Goal: Book appointment/travel/reservation

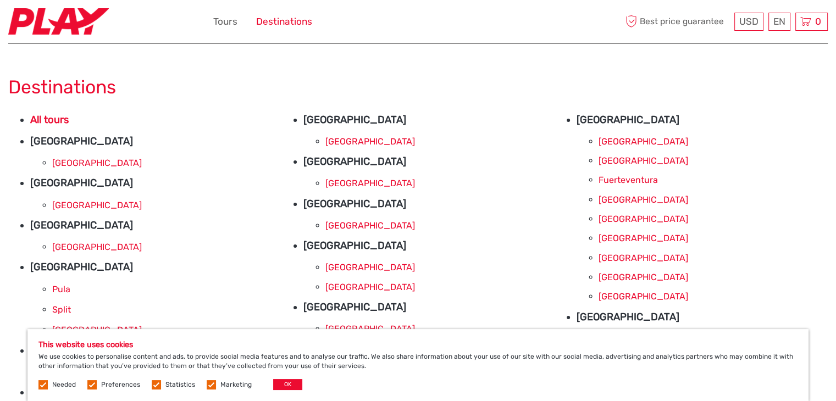
click at [280, 23] on link "Destinations" at bounding box center [284, 22] width 56 height 16
click at [290, 26] on link "Destinations" at bounding box center [284, 22] width 56 height 16
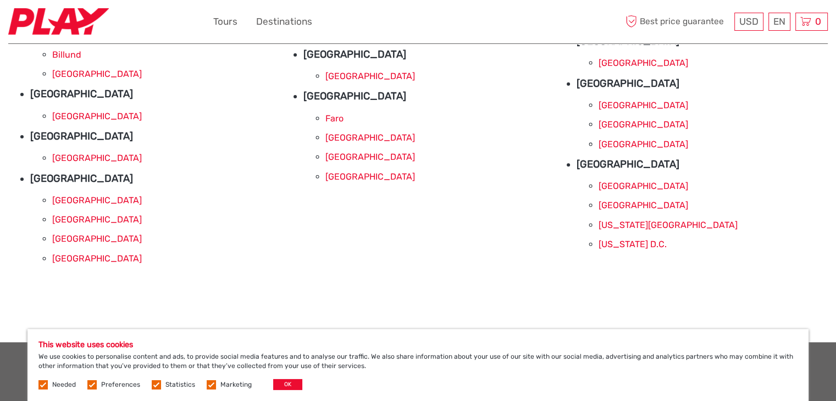
scroll to position [385, 0]
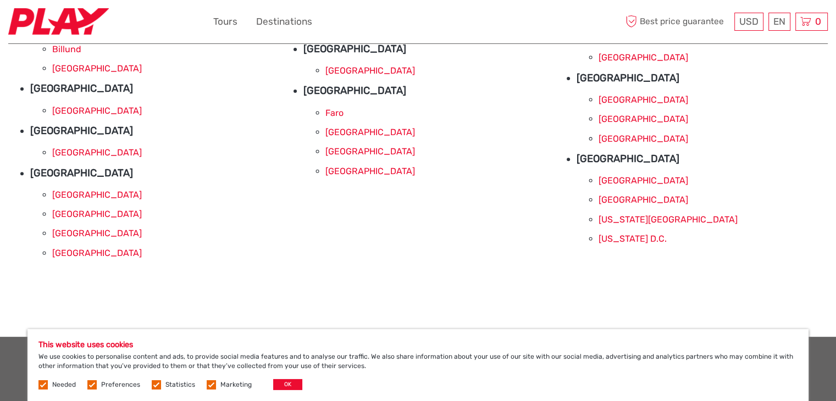
click at [637, 222] on link "[US_STATE][GEOGRAPHIC_DATA]" at bounding box center [668, 219] width 139 height 10
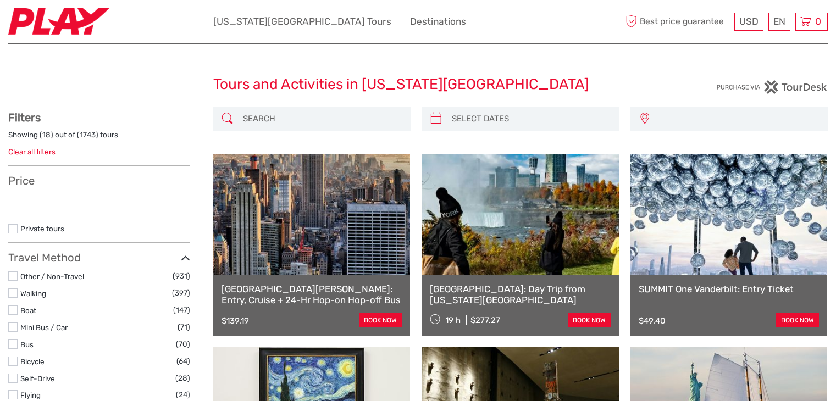
select select
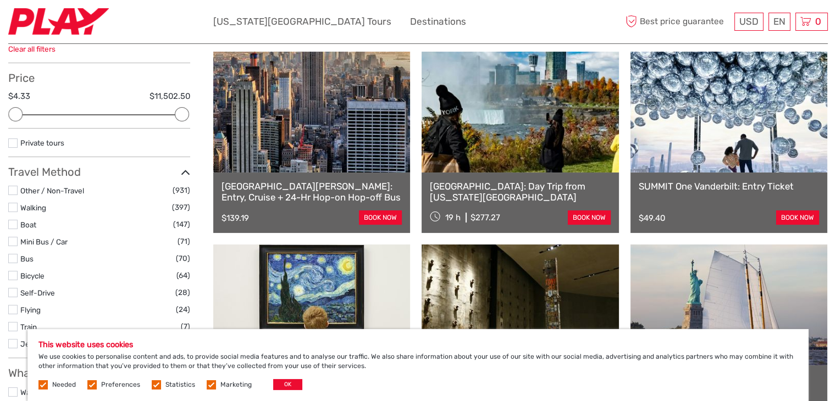
scroll to position [110, 0]
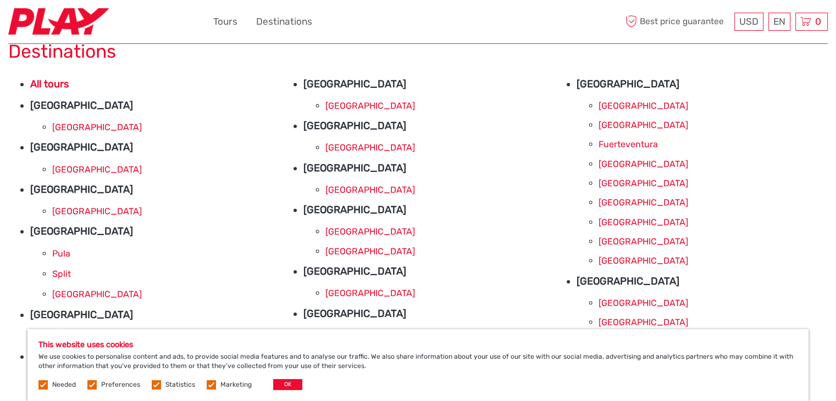
scroll to position [55, 0]
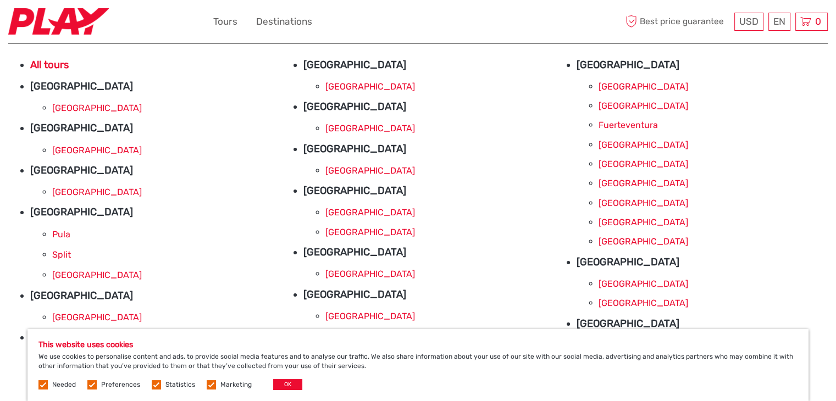
click at [78, 154] on link "[GEOGRAPHIC_DATA]" at bounding box center [97, 150] width 90 height 10
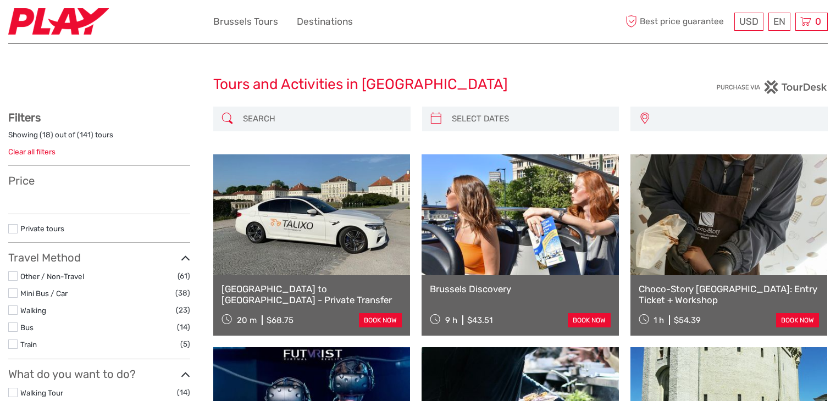
select select
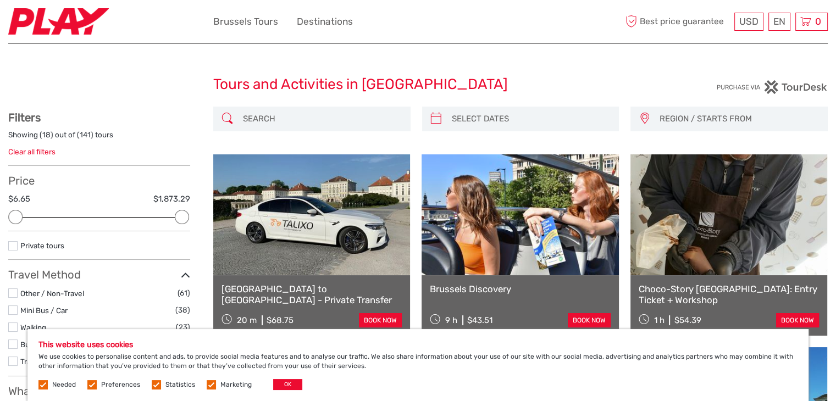
type input "02/10/2025"
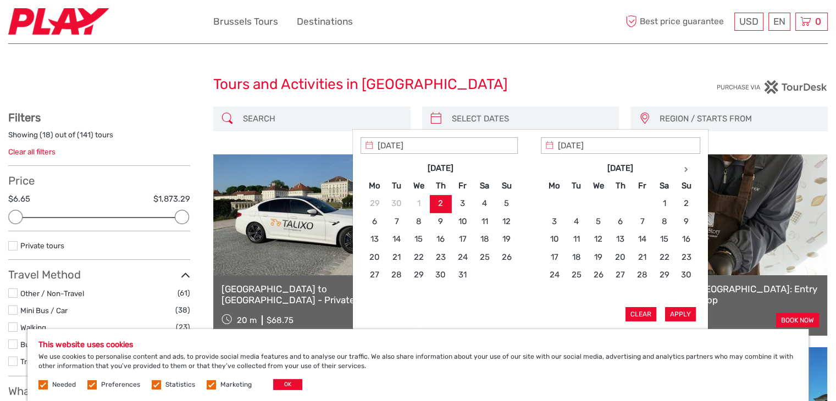
click at [473, 117] on input "search" at bounding box center [531, 118] width 167 height 19
click at [683, 171] on th at bounding box center [686, 168] width 22 height 18
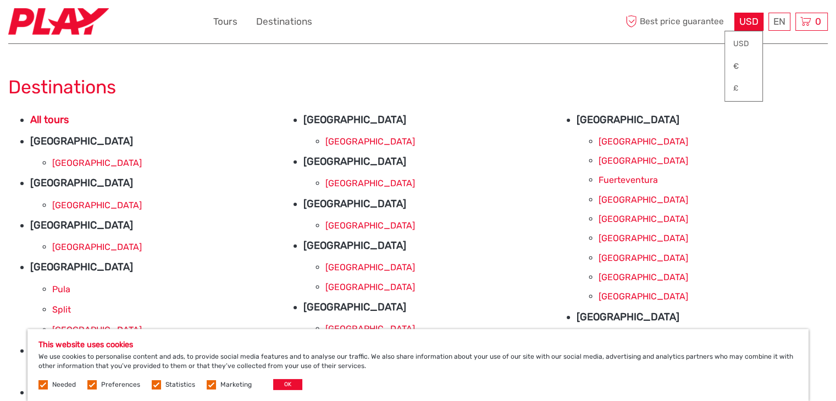
click at [757, 26] on span "USD" at bounding box center [748, 21] width 19 height 11
